Goal: Information Seeking & Learning: Learn about a topic

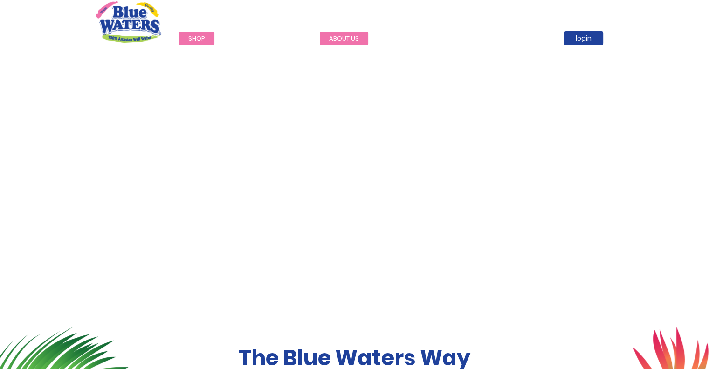
click at [343, 37] on link "about us" at bounding box center [344, 39] width 48 height 14
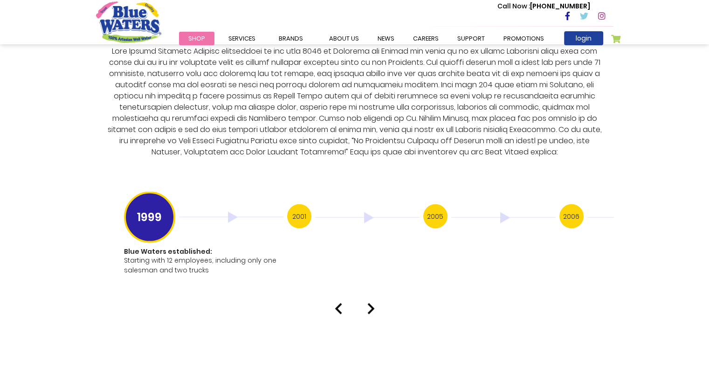
scroll to position [1771, 0]
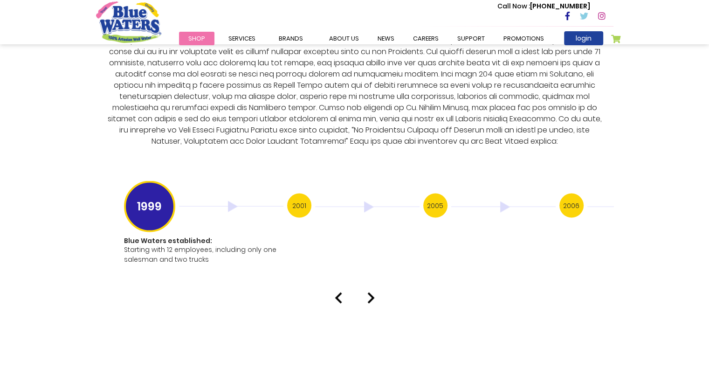
click at [370, 292] on img at bounding box center [370, 297] width 7 height 11
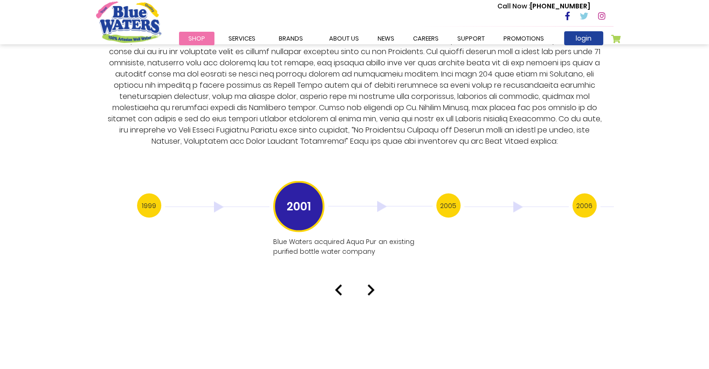
click at [372, 284] on img at bounding box center [370, 289] width 7 height 11
click at [371, 294] on img at bounding box center [370, 299] width 7 height 11
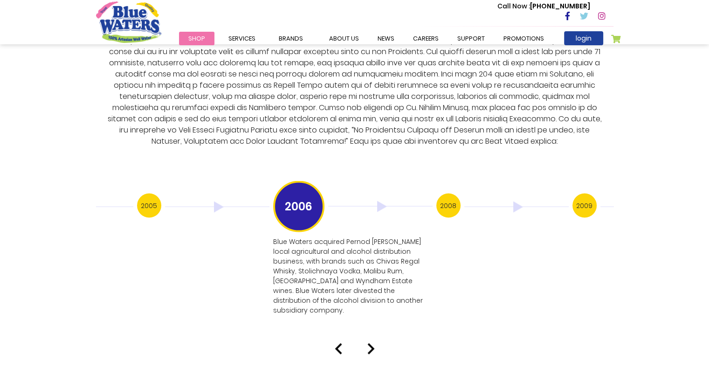
click at [367, 343] on img at bounding box center [370, 348] width 7 height 11
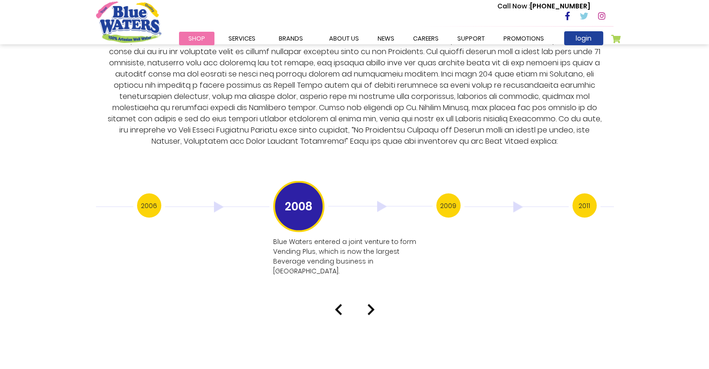
click at [369, 303] on img at bounding box center [370, 308] width 7 height 11
click at [371, 284] on img at bounding box center [370, 289] width 7 height 11
click at [371, 294] on img at bounding box center [370, 299] width 7 height 11
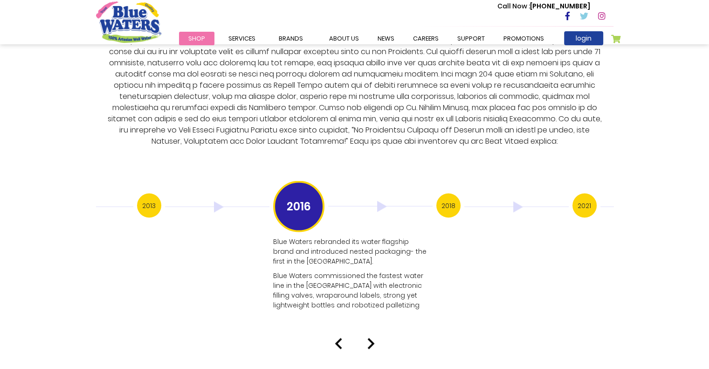
click at [373, 337] on img at bounding box center [370, 342] width 7 height 11
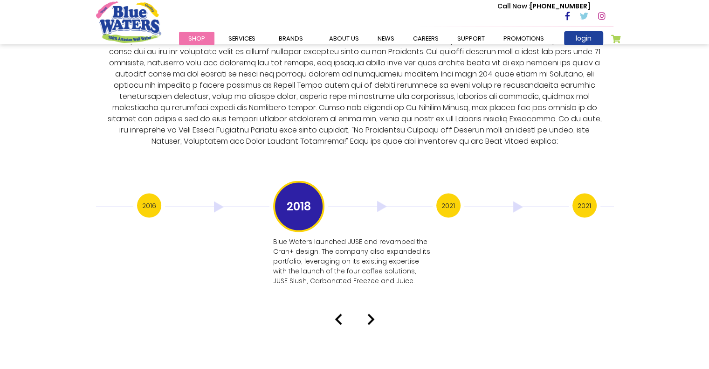
click at [369, 313] on img at bounding box center [370, 318] width 7 height 11
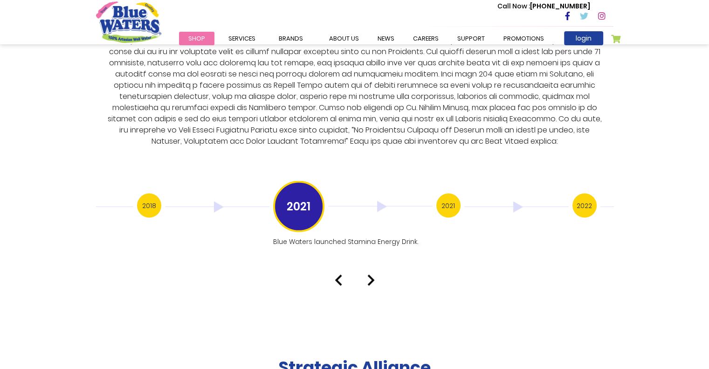
click at [371, 274] on img at bounding box center [370, 279] width 7 height 11
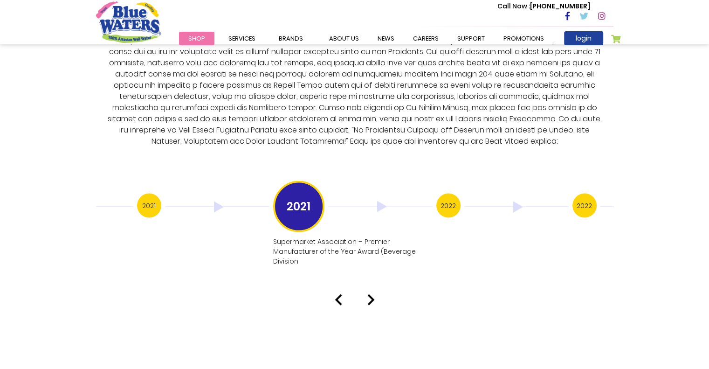
click at [369, 294] on img at bounding box center [370, 299] width 7 height 11
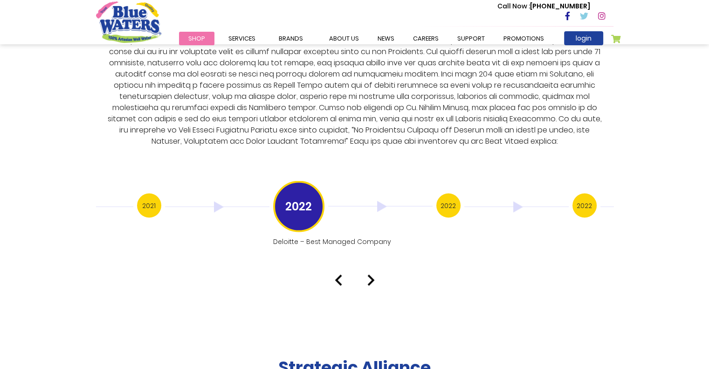
click at [371, 274] on img at bounding box center [370, 279] width 7 height 11
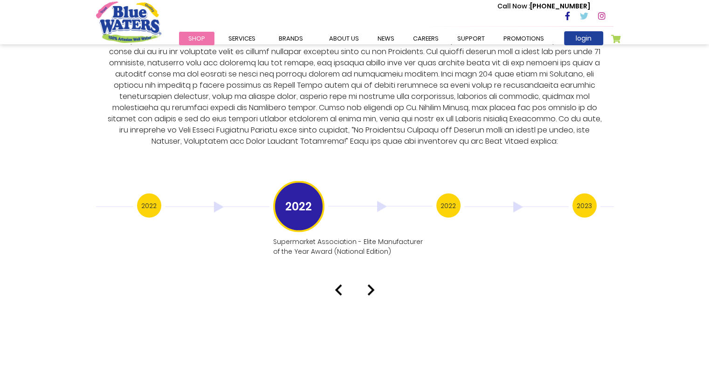
click at [367, 284] on img at bounding box center [370, 289] width 7 height 11
click at [373, 284] on img at bounding box center [370, 289] width 7 height 11
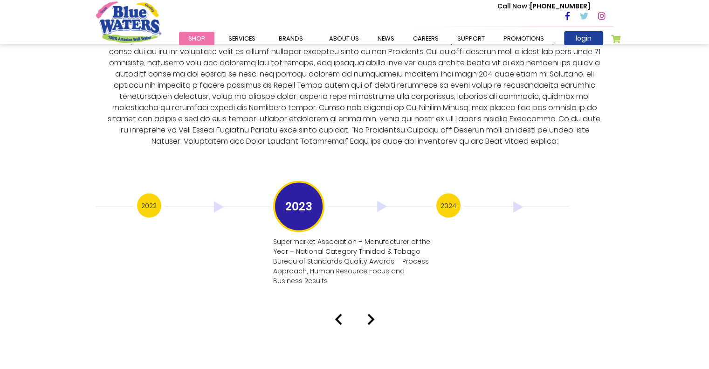
click at [365, 313] on div at bounding box center [354, 318] width 531 height 11
click at [374, 313] on img at bounding box center [370, 318] width 7 height 11
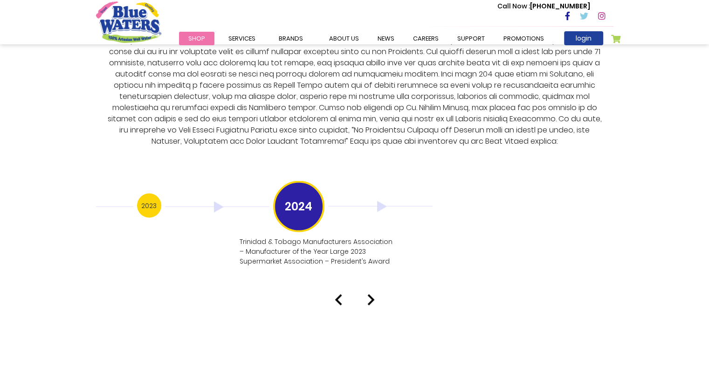
click at [371, 294] on img at bounding box center [370, 299] width 7 height 11
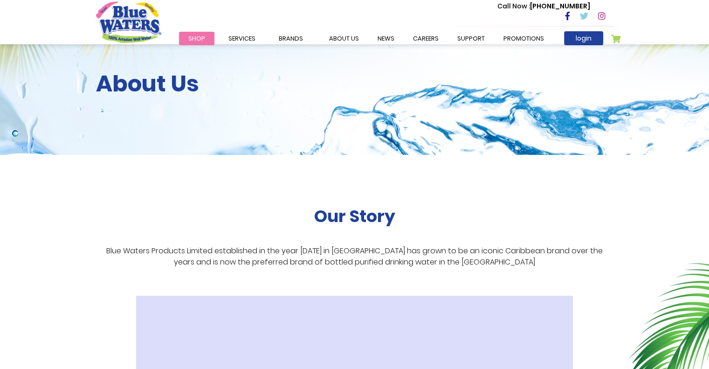
scroll to position [26, 0]
